Goal: Task Accomplishment & Management: Use online tool/utility

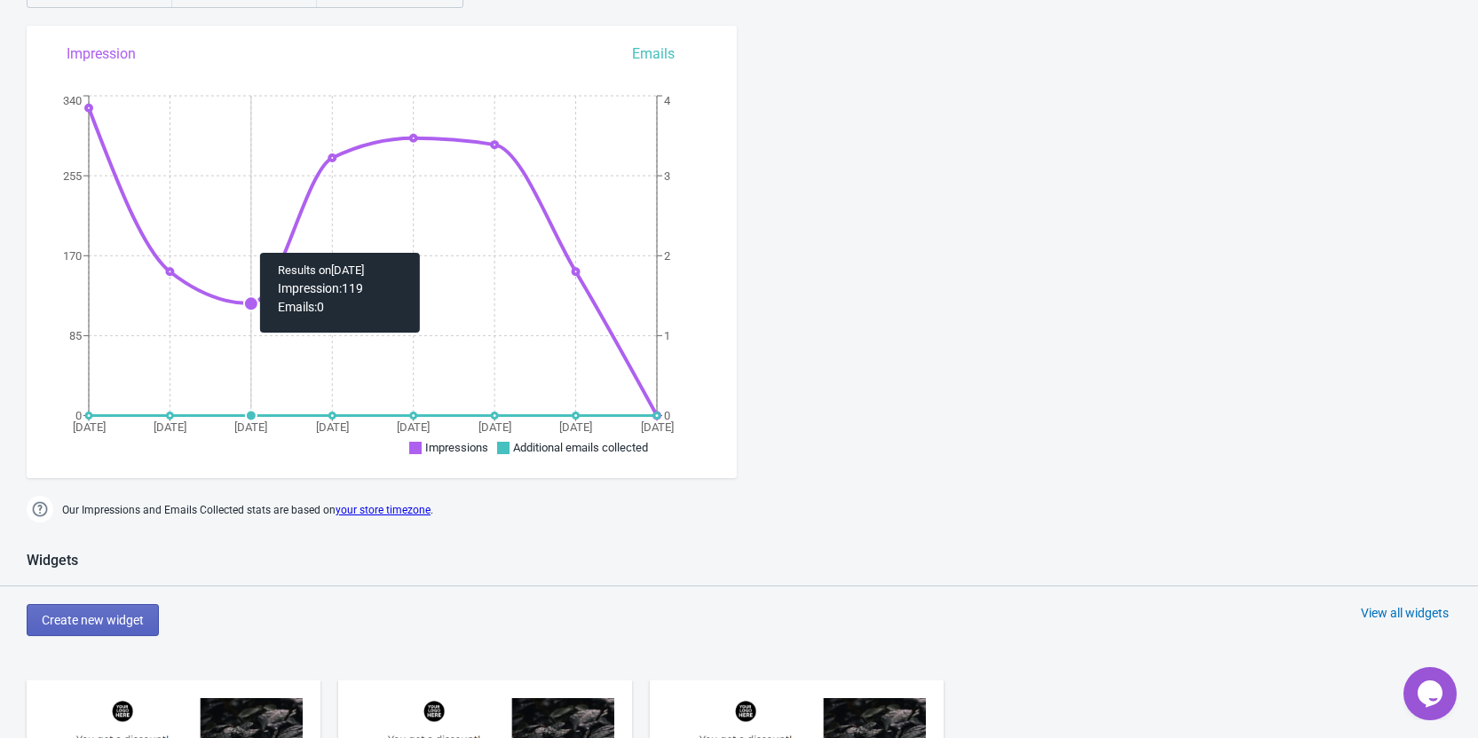
scroll to position [592, 0]
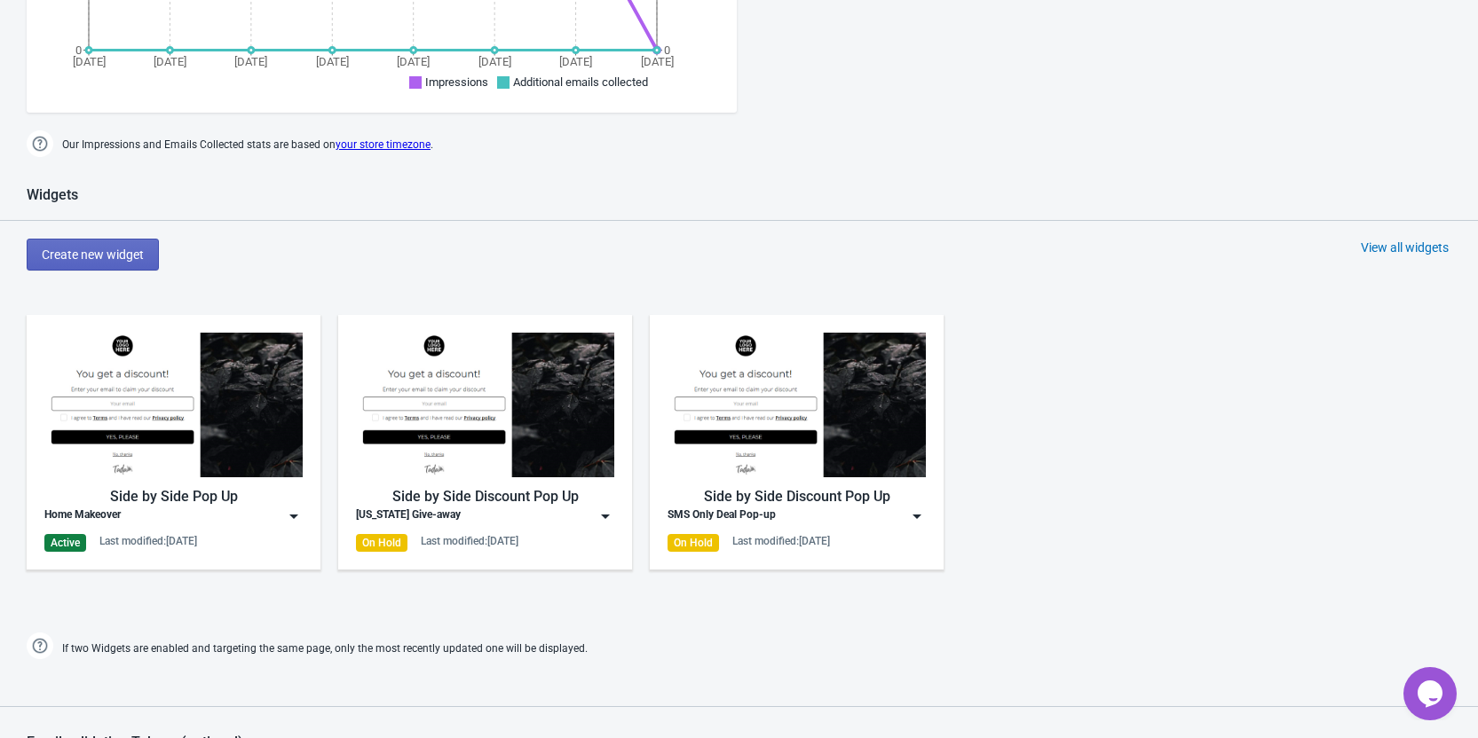
click at [270, 513] on div "Home Makeover" at bounding box center [173, 517] width 258 height 18
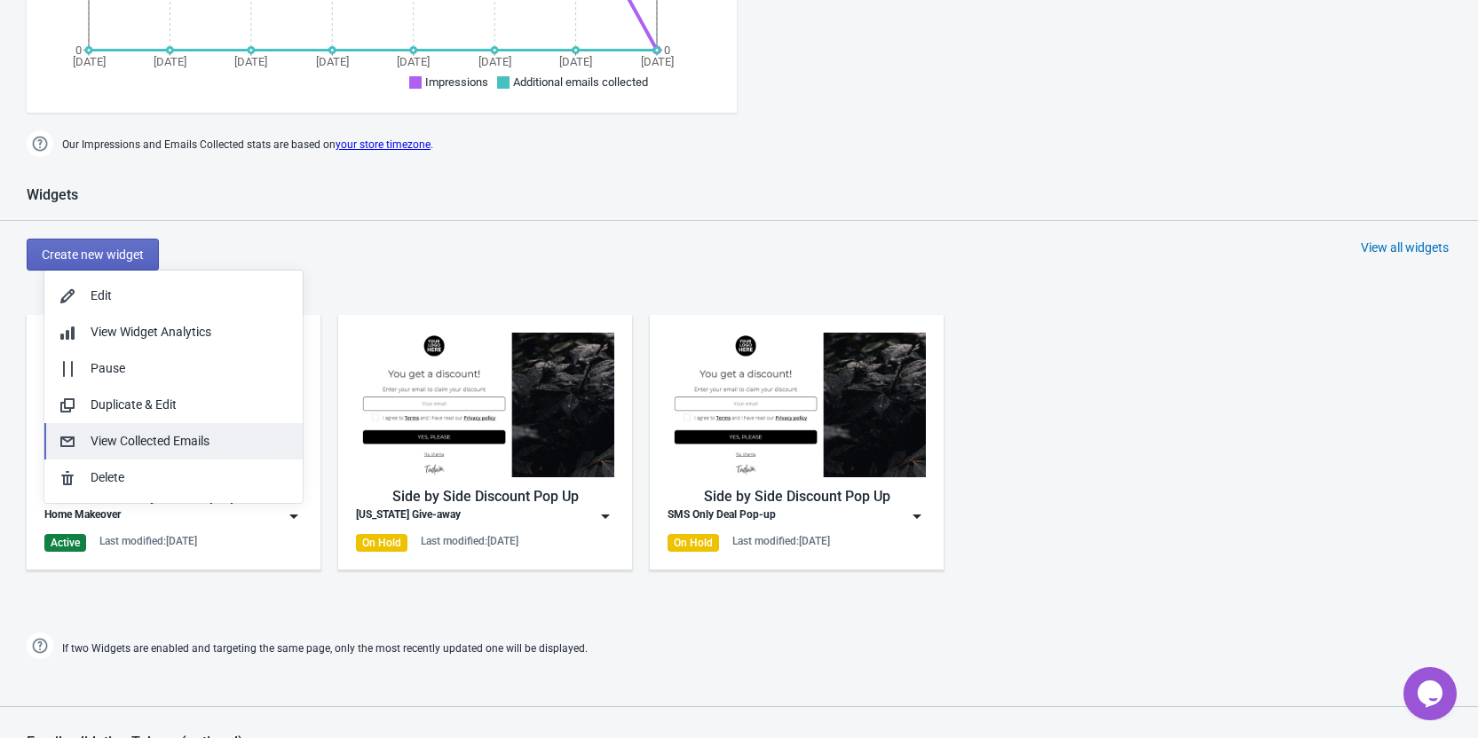
click at [135, 439] on div "View Collected Emails" at bounding box center [190, 441] width 198 height 19
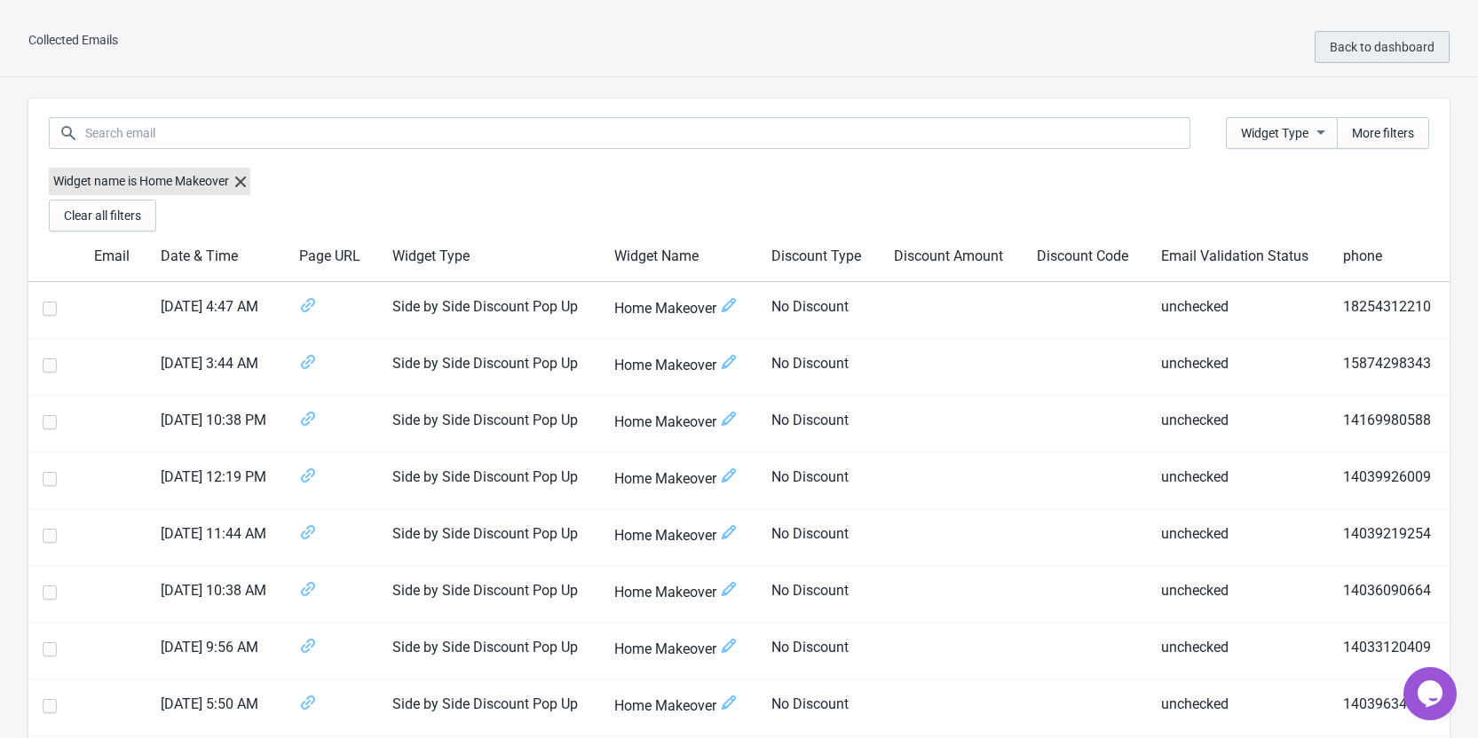
click at [1390, 38] on button "Back to dashboard" at bounding box center [1381, 47] width 135 height 32
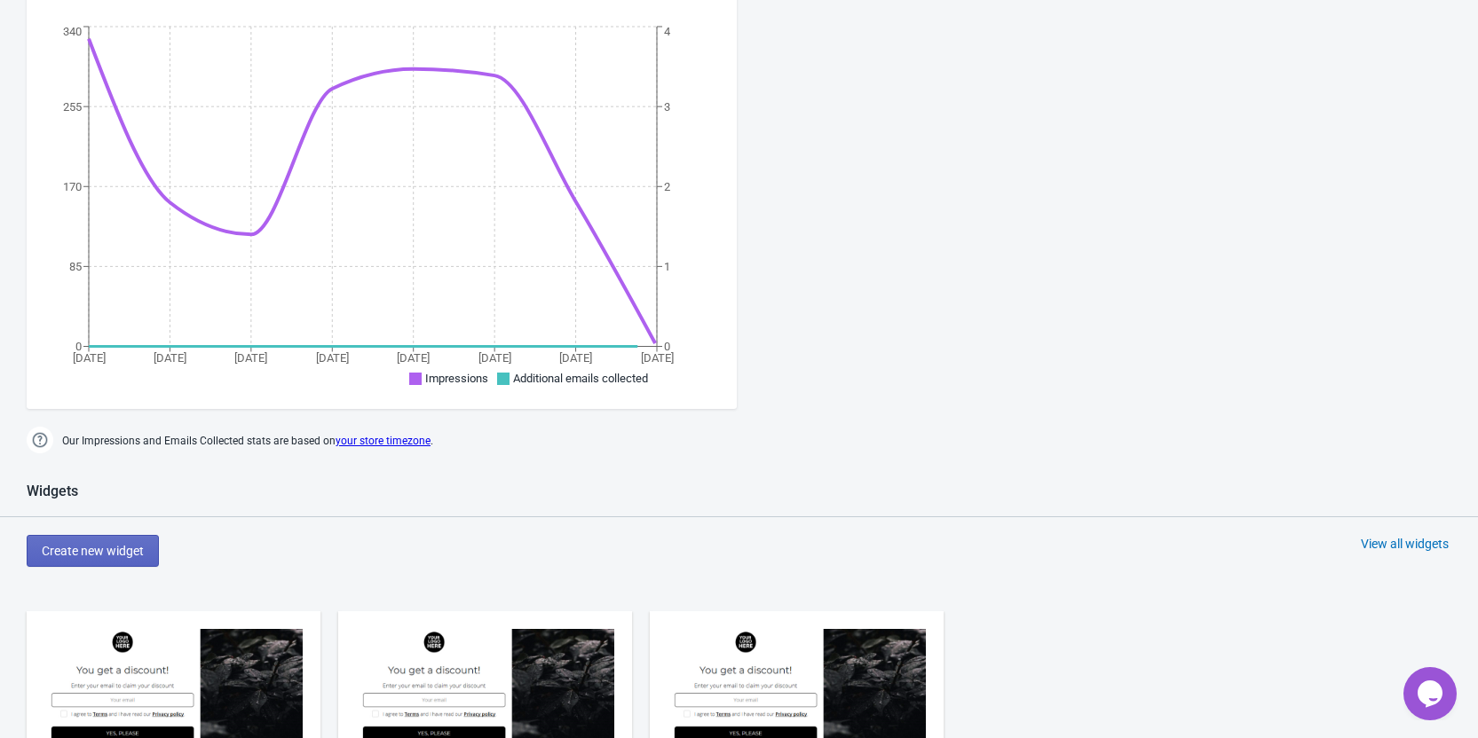
scroll to position [592, 0]
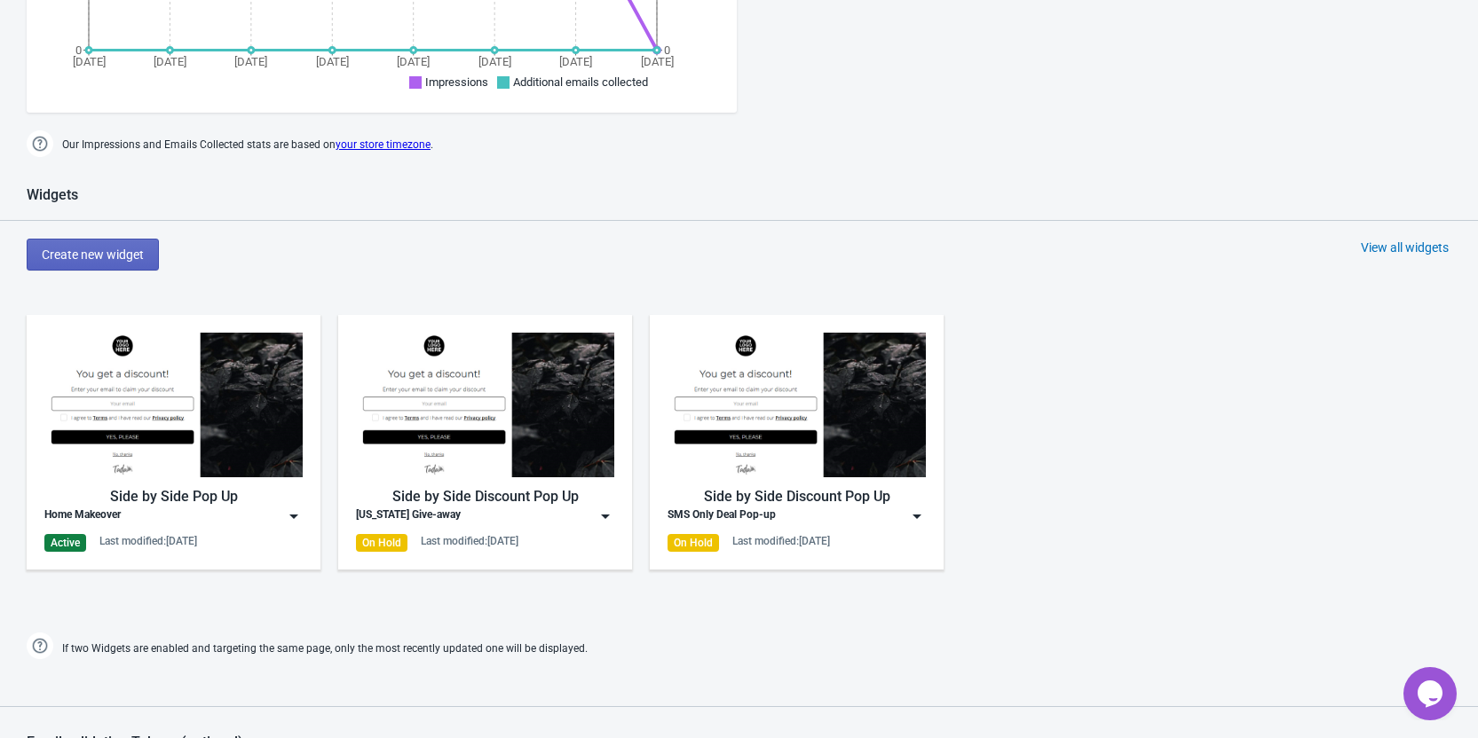
click at [257, 516] on div "Home Makeover" at bounding box center [173, 517] width 258 height 18
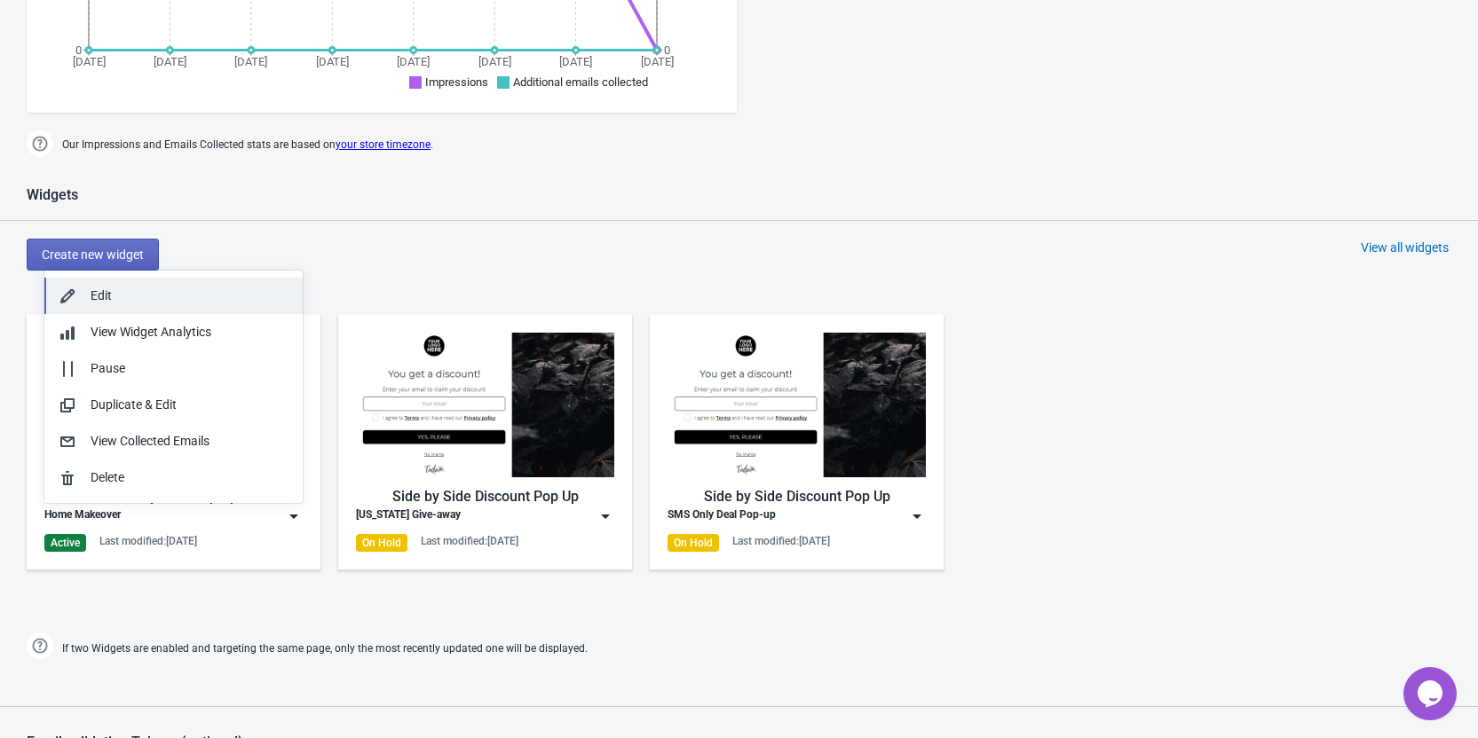
click at [108, 298] on div "Edit" at bounding box center [190, 296] width 198 height 19
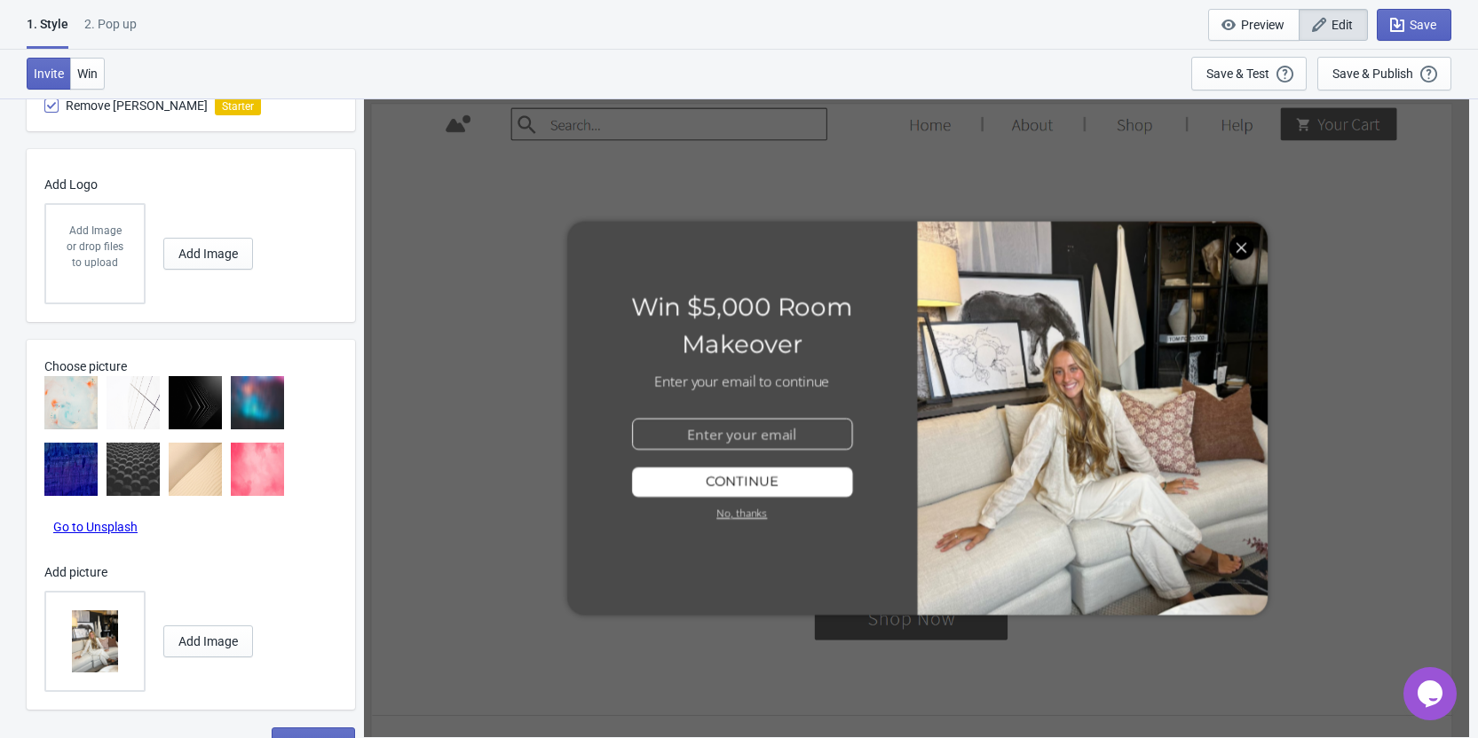
scroll to position [1204, 0]
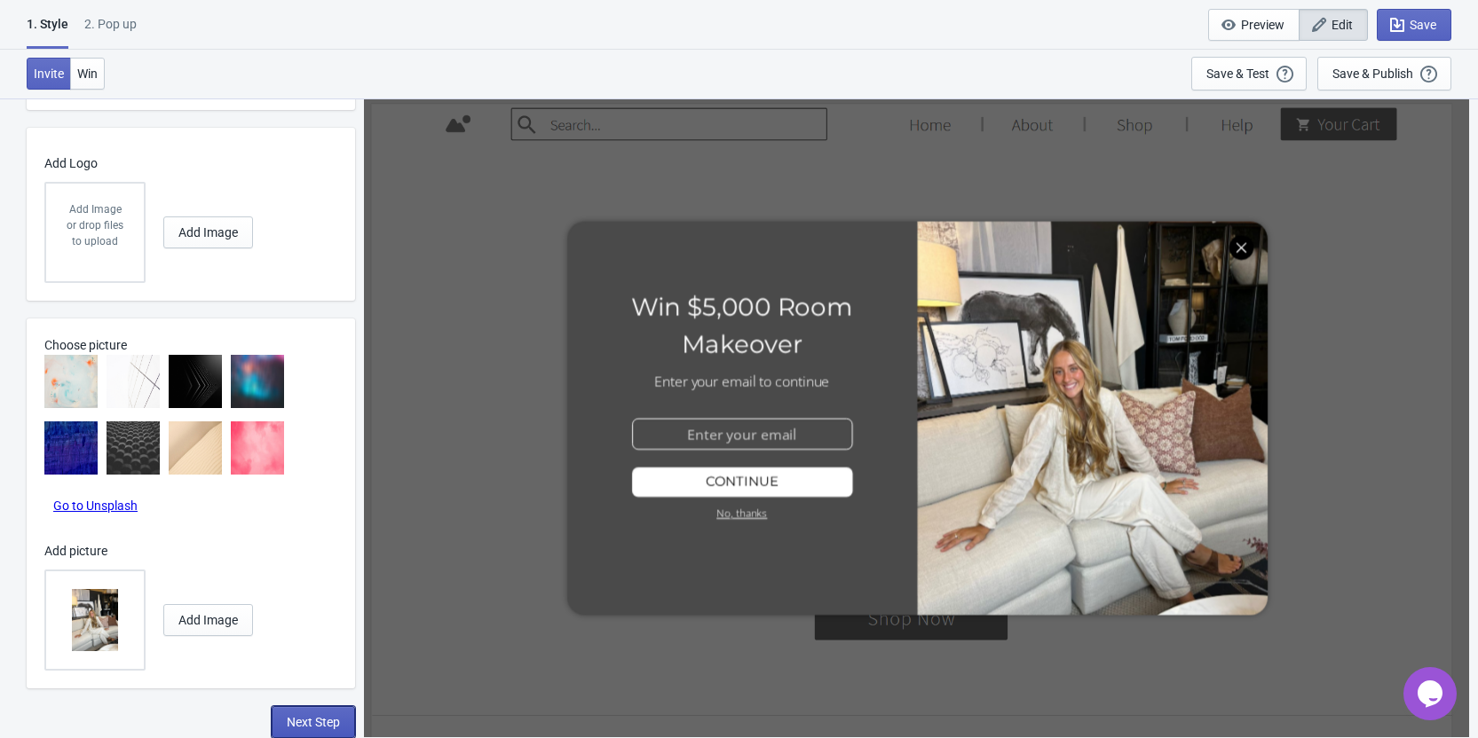
click at [312, 721] on span "Next Step" at bounding box center [313, 722] width 53 height 14
select select "homepageOnly"
select select "once"
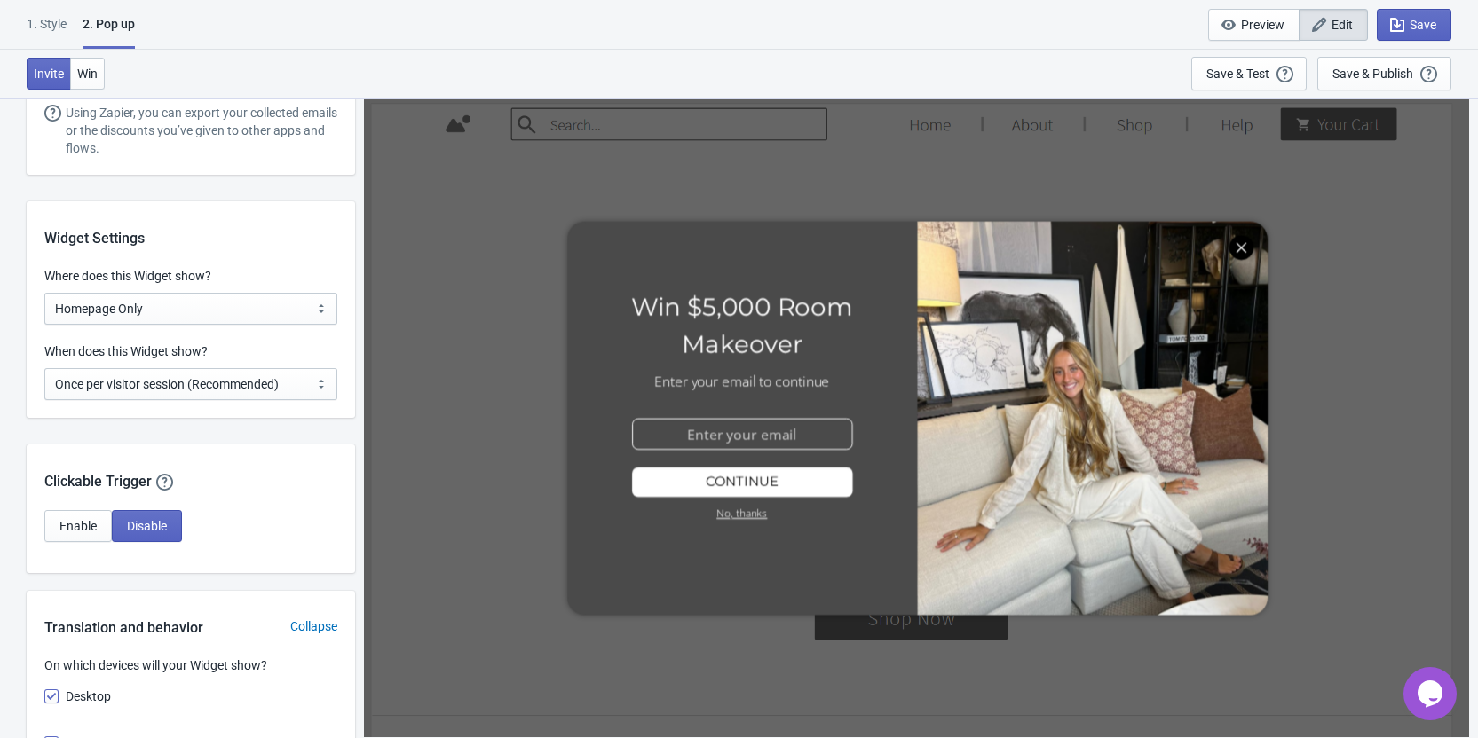
scroll to position [0, 0]
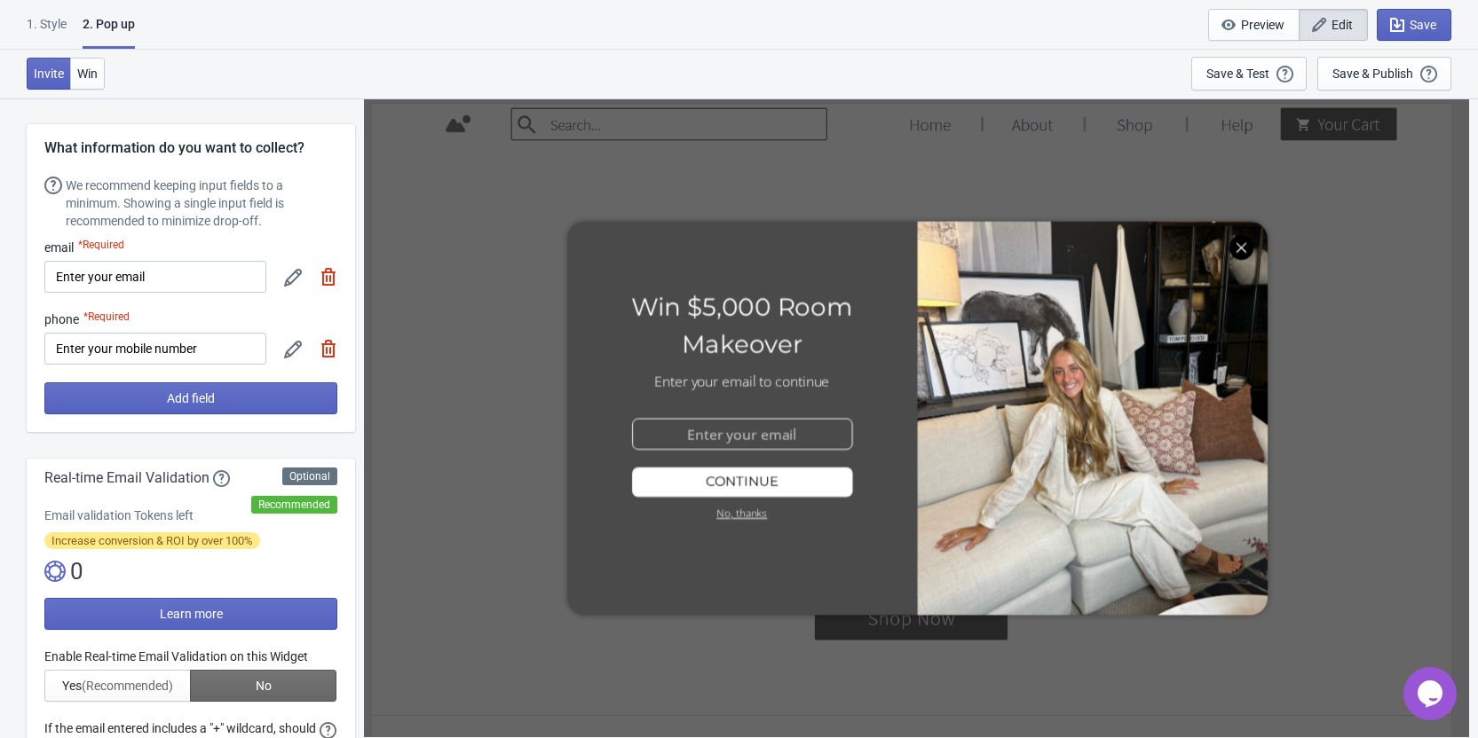
click at [289, 273] on icon at bounding box center [293, 278] width 18 height 18
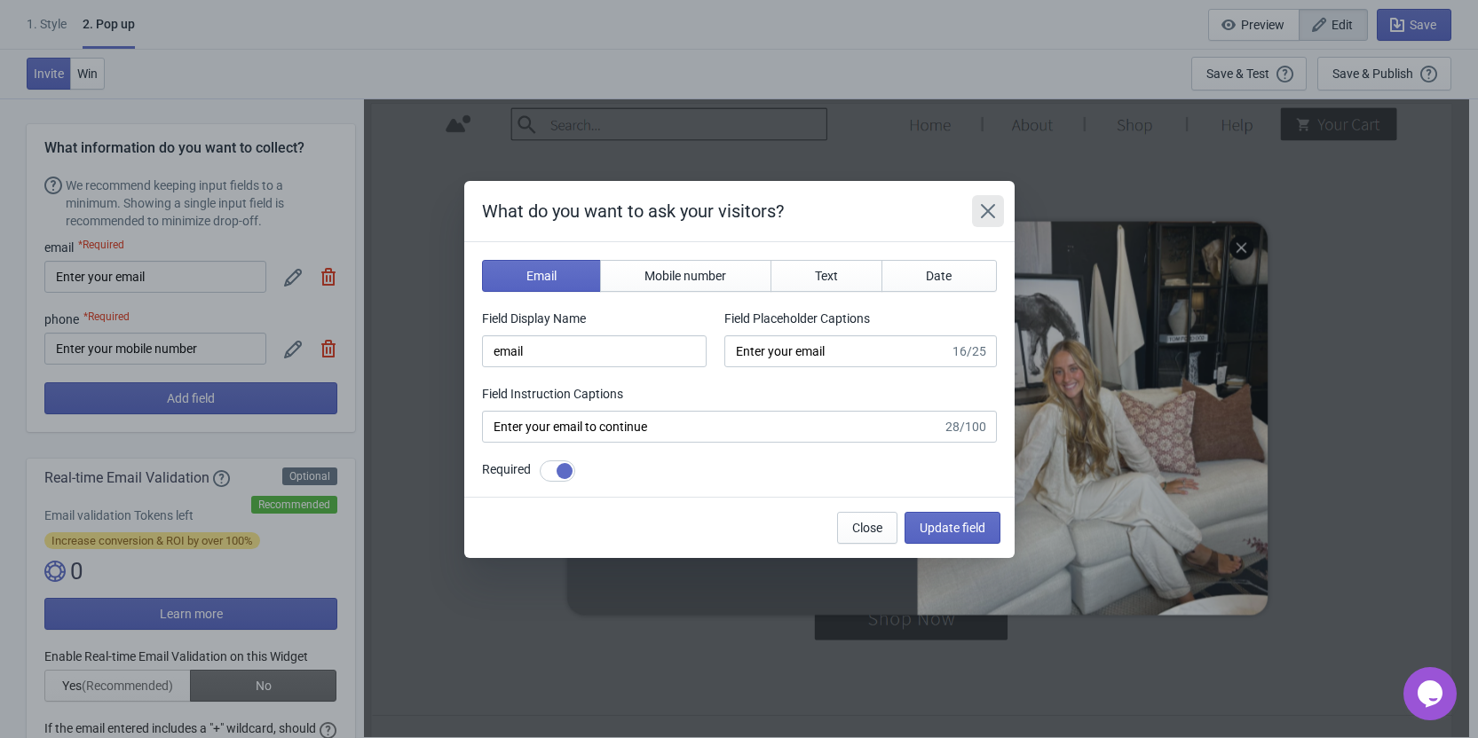
click at [988, 217] on icon "Close" at bounding box center [988, 211] width 18 height 18
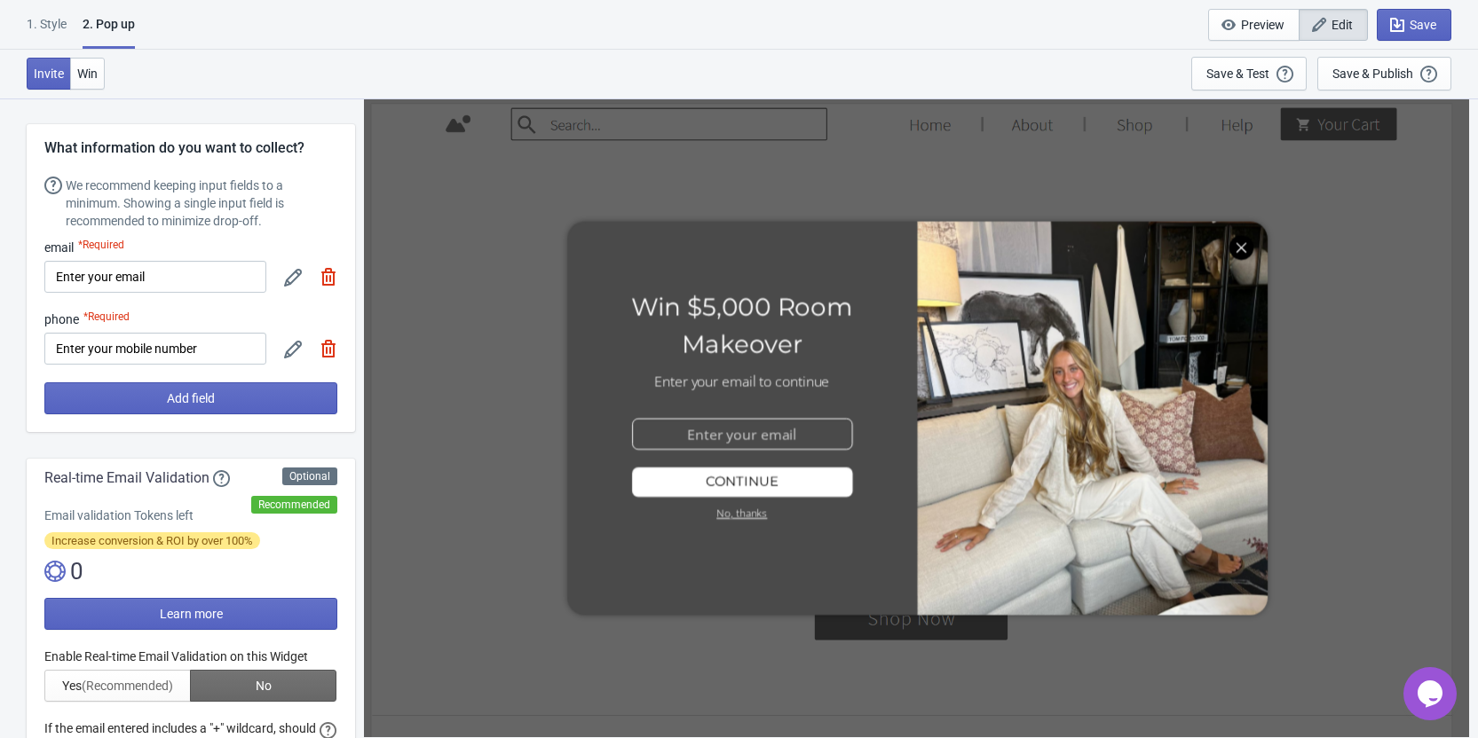
click at [288, 346] on icon at bounding box center [293, 350] width 18 height 18
select select "ca"
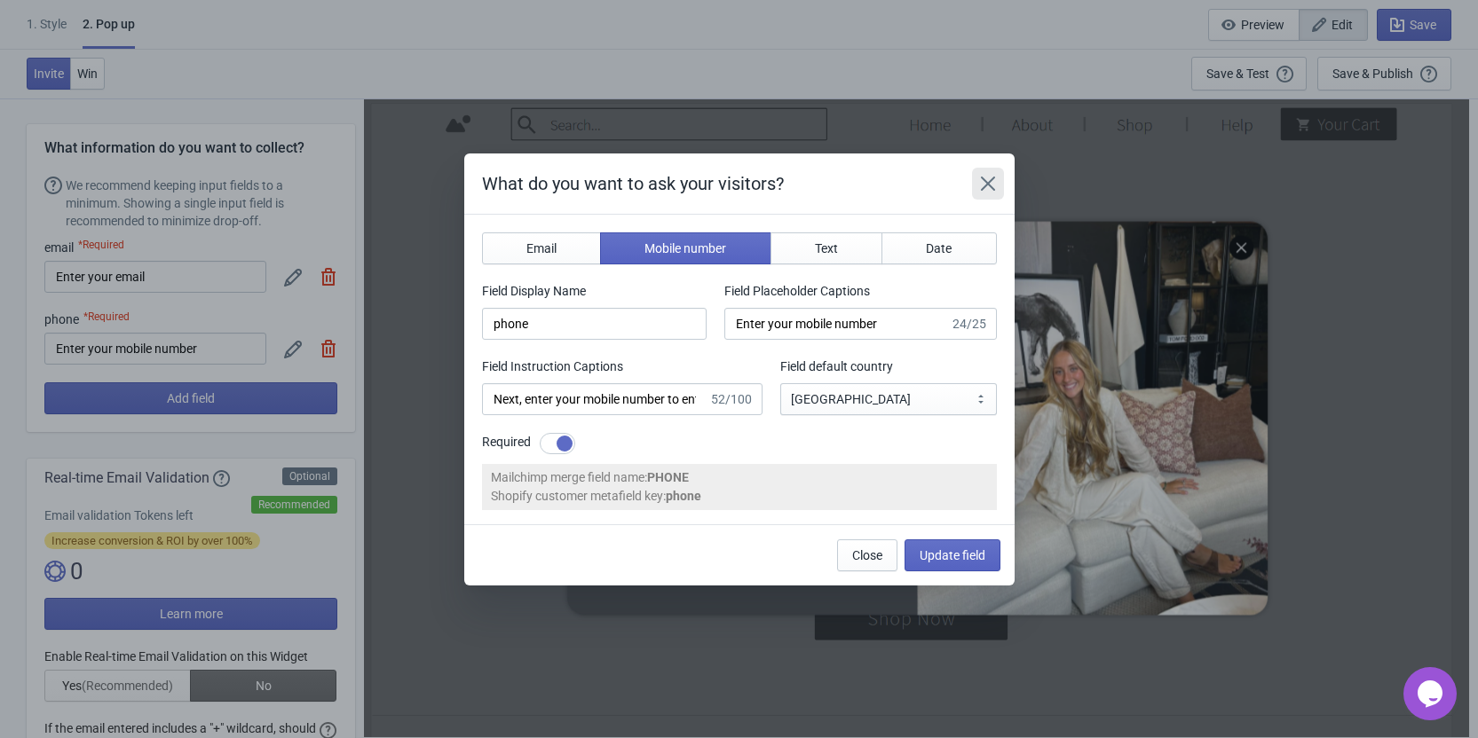
click at [982, 185] on icon "Close" at bounding box center [988, 184] width 18 height 18
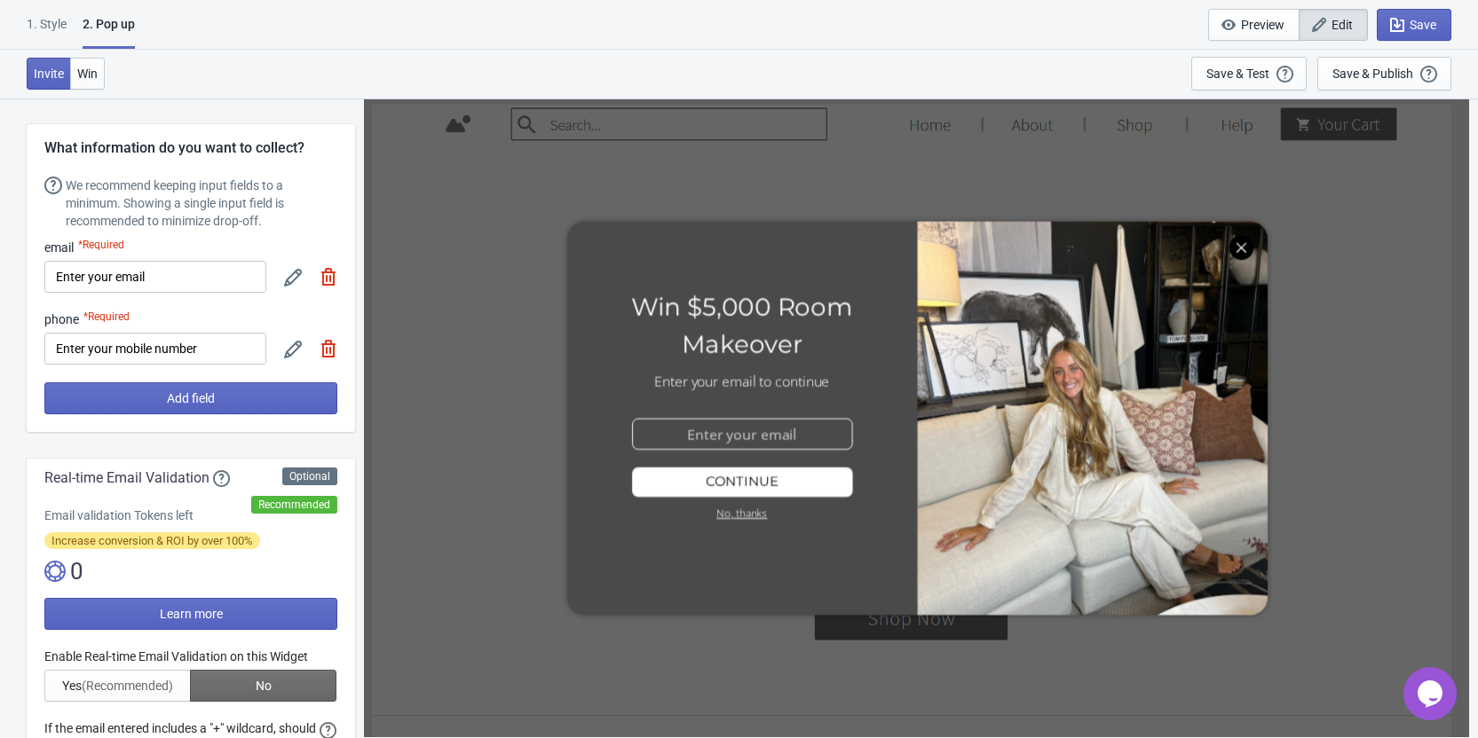
click at [295, 279] on icon at bounding box center [293, 278] width 18 height 18
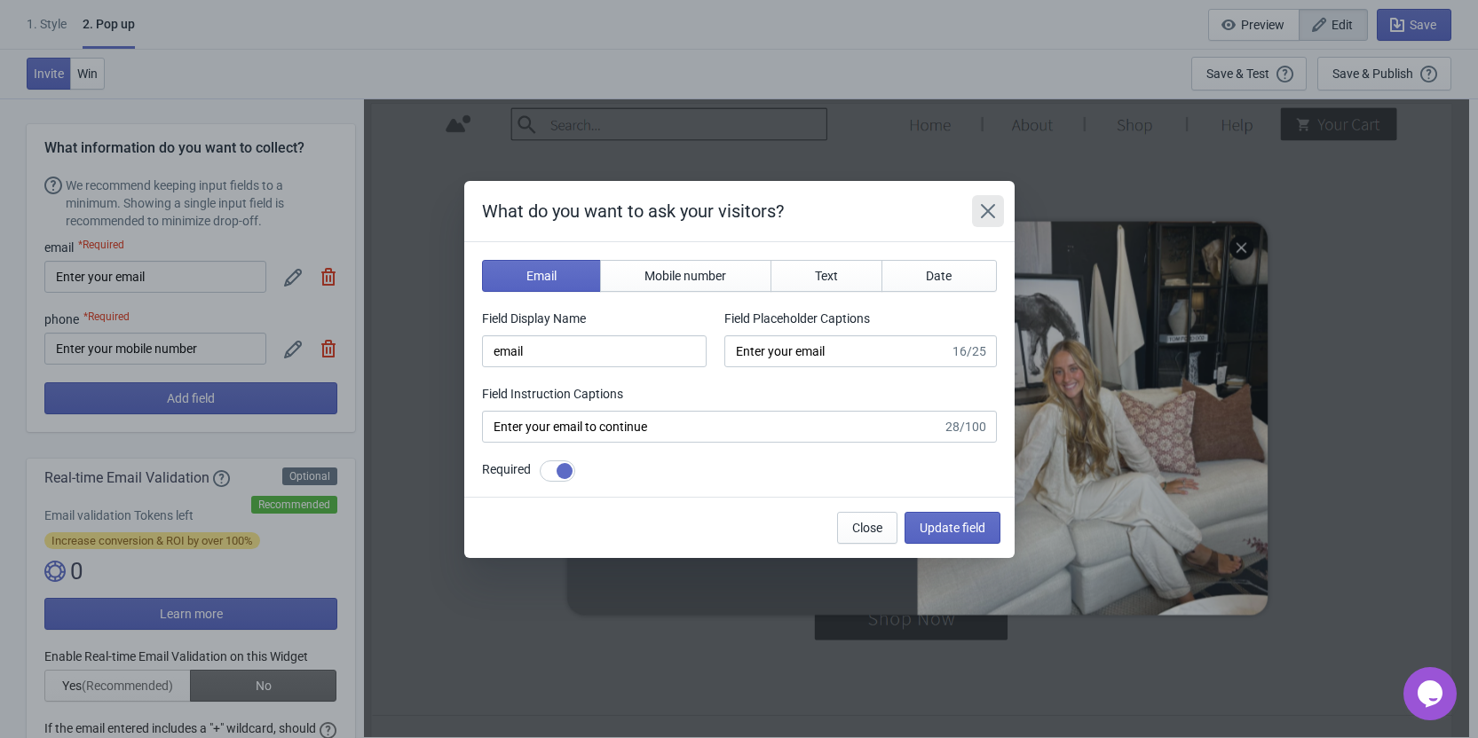
click at [991, 211] on icon "Close" at bounding box center [988, 211] width 18 height 18
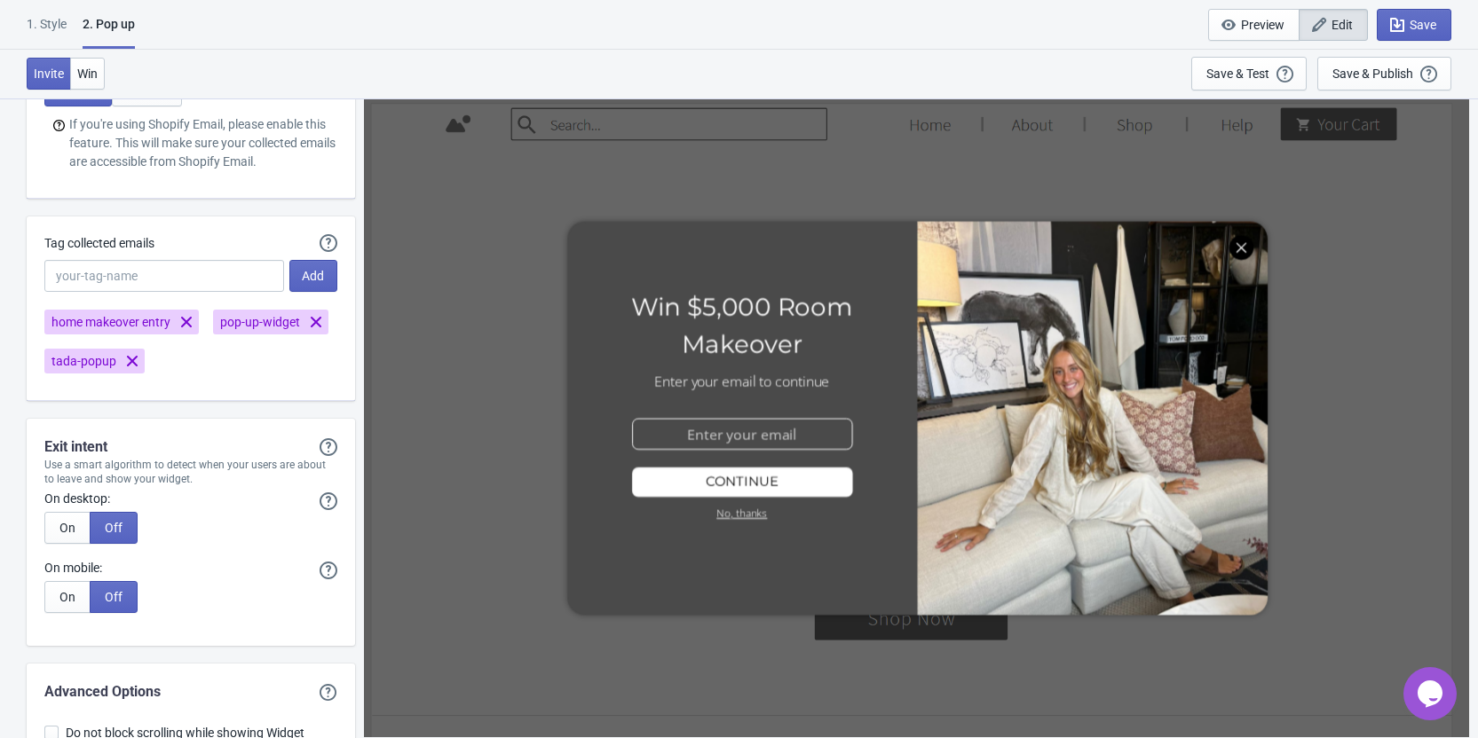
scroll to position [3423, 0]
